Goal: Information Seeking & Learning: Learn about a topic

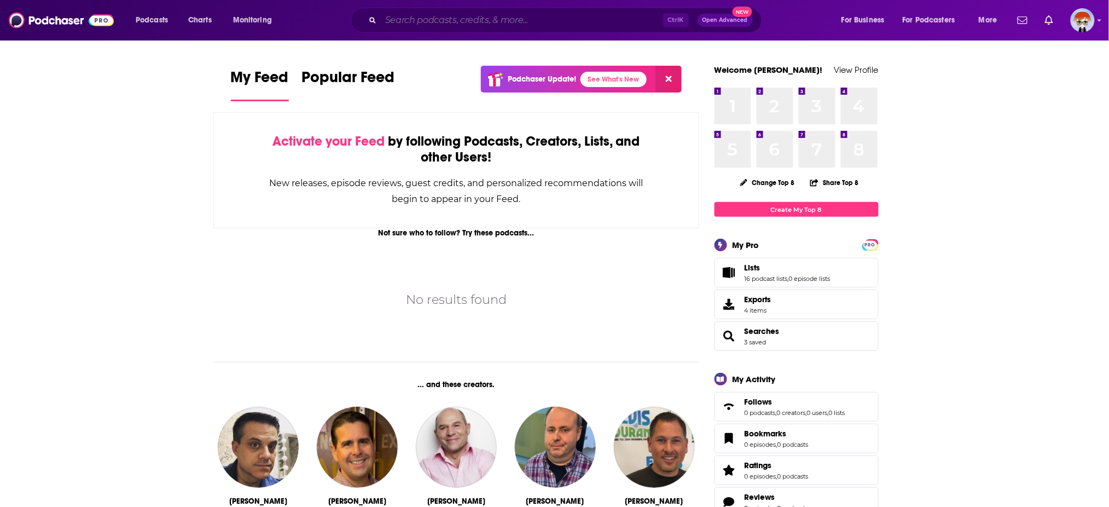
click at [540, 22] on input "Search podcasts, credits, & more..." at bounding box center [522, 20] width 282 height 18
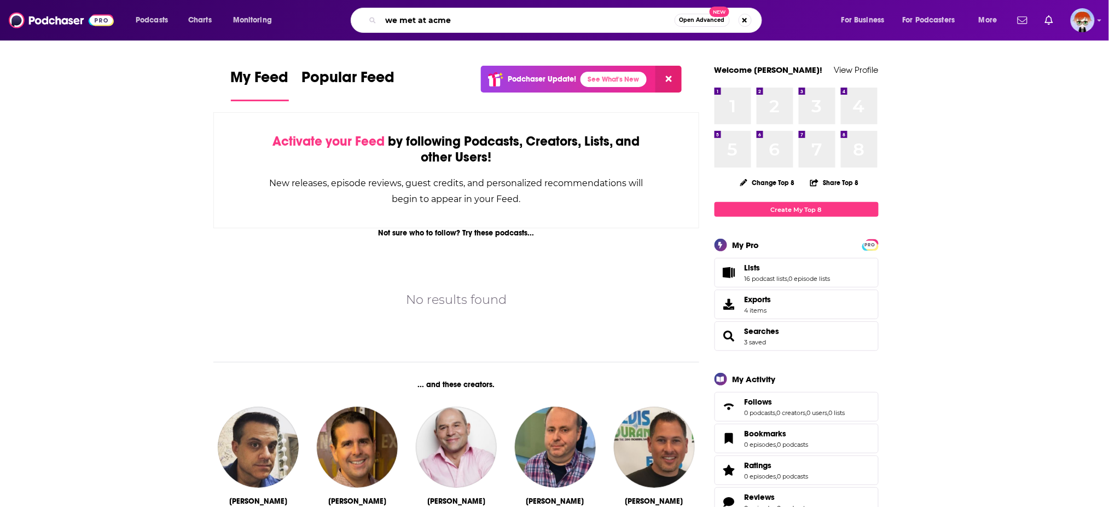
type input "we met at acme"
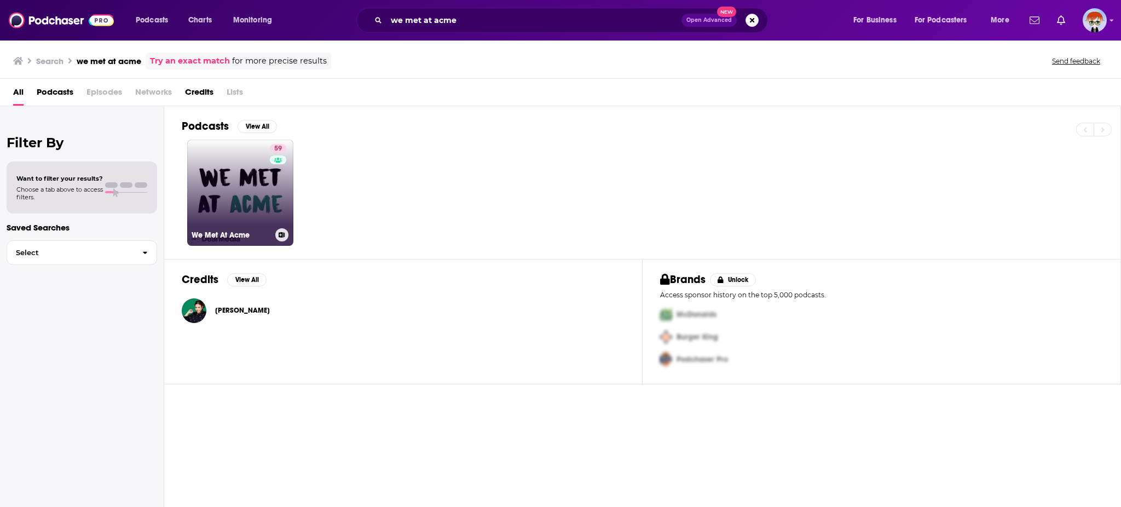
click at [195, 180] on link "59 We Met At Acme" at bounding box center [240, 193] width 106 height 106
